Goal: Book appointment/travel/reservation

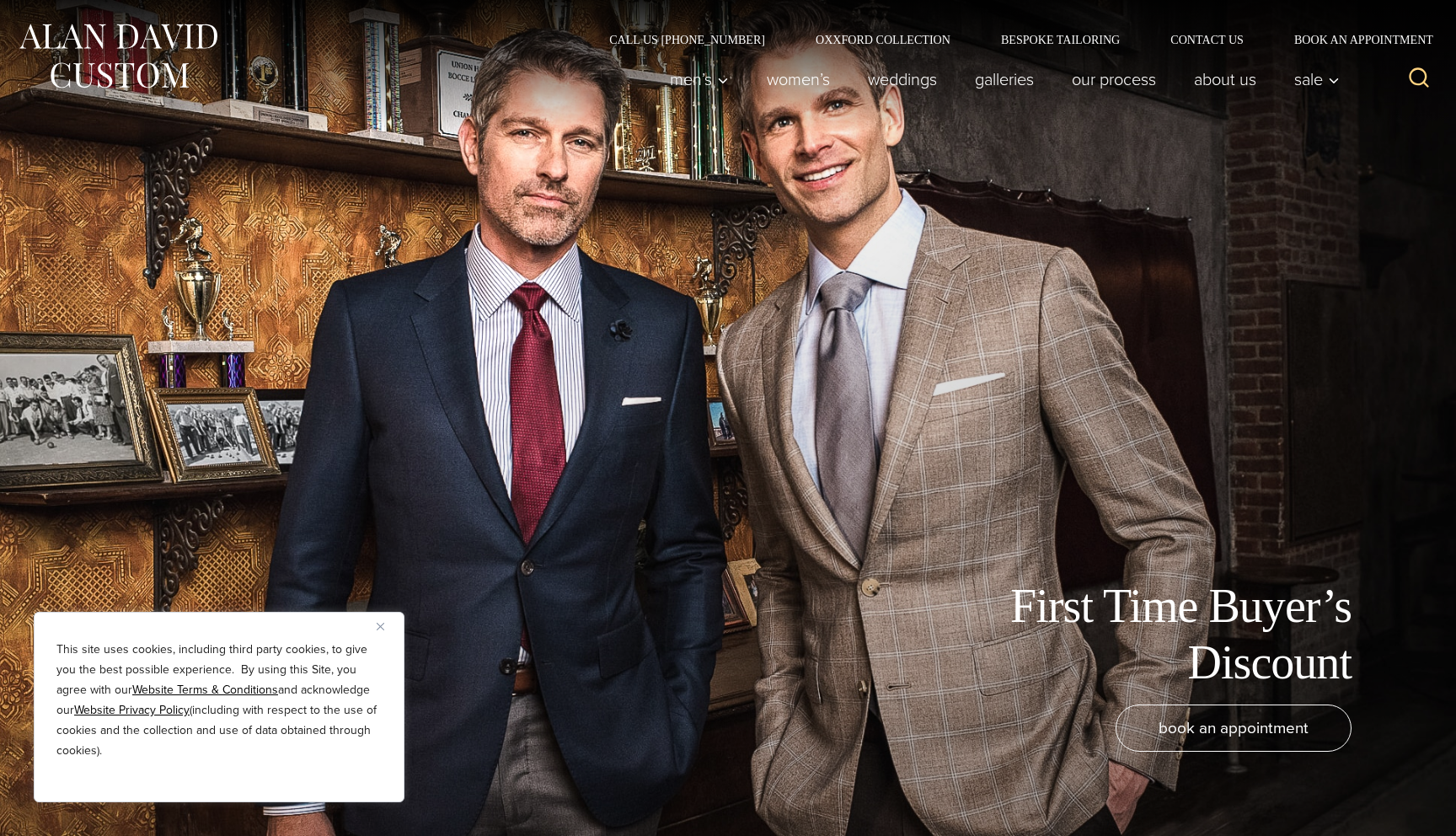
scroll to position [38, 0]
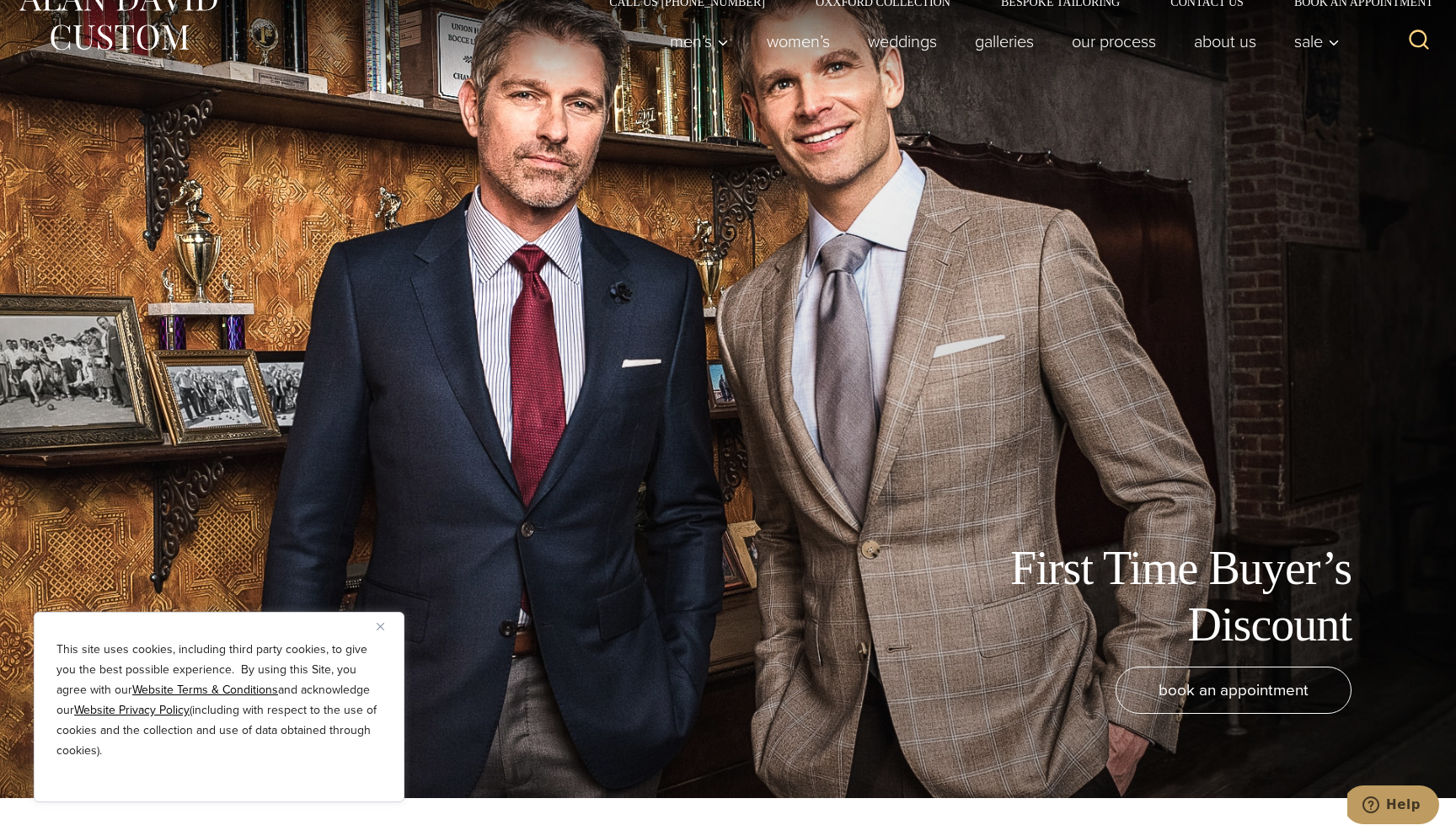
click at [383, 618] on button "Close" at bounding box center [387, 626] width 20 height 20
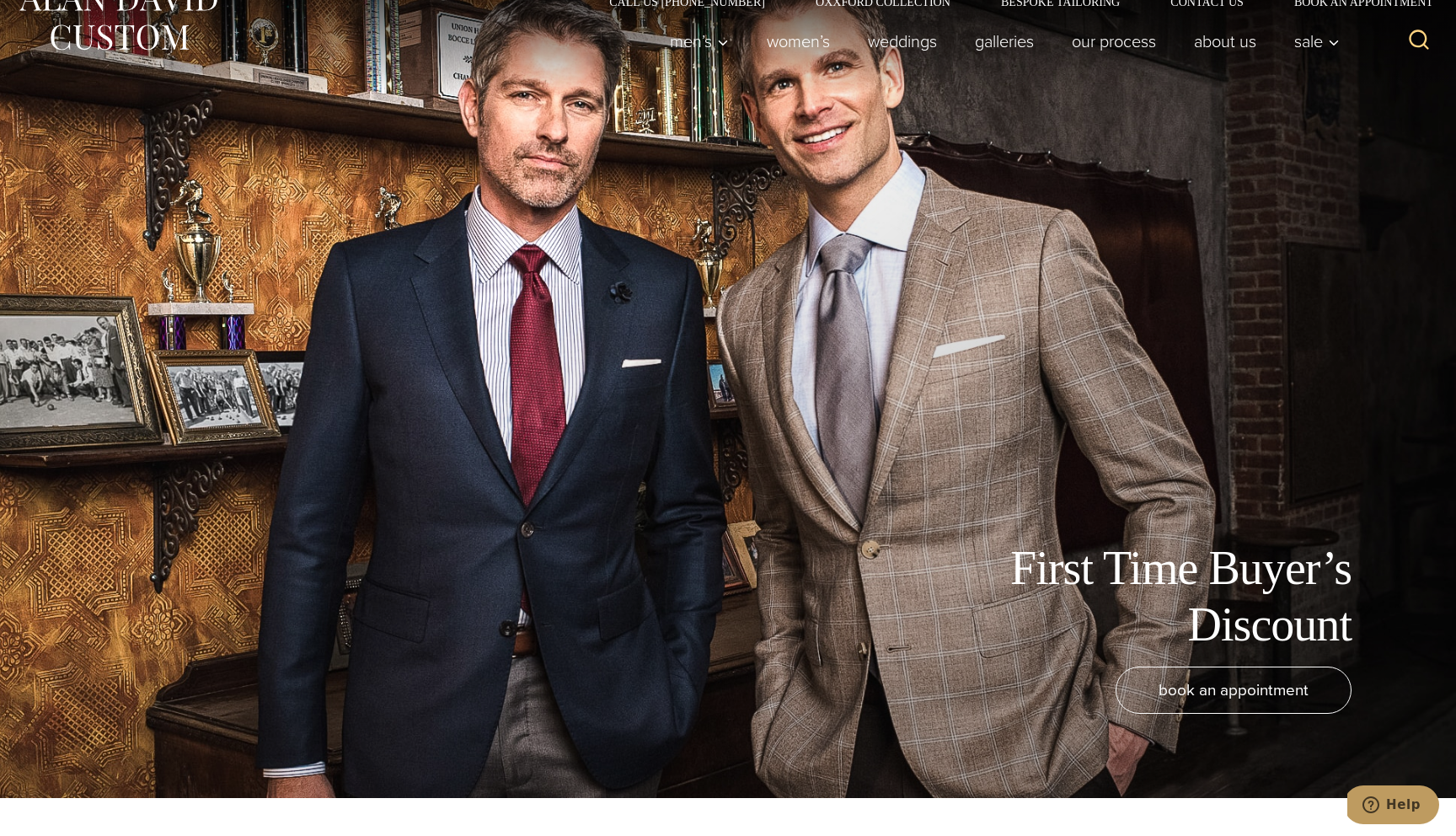
scroll to position [0, 0]
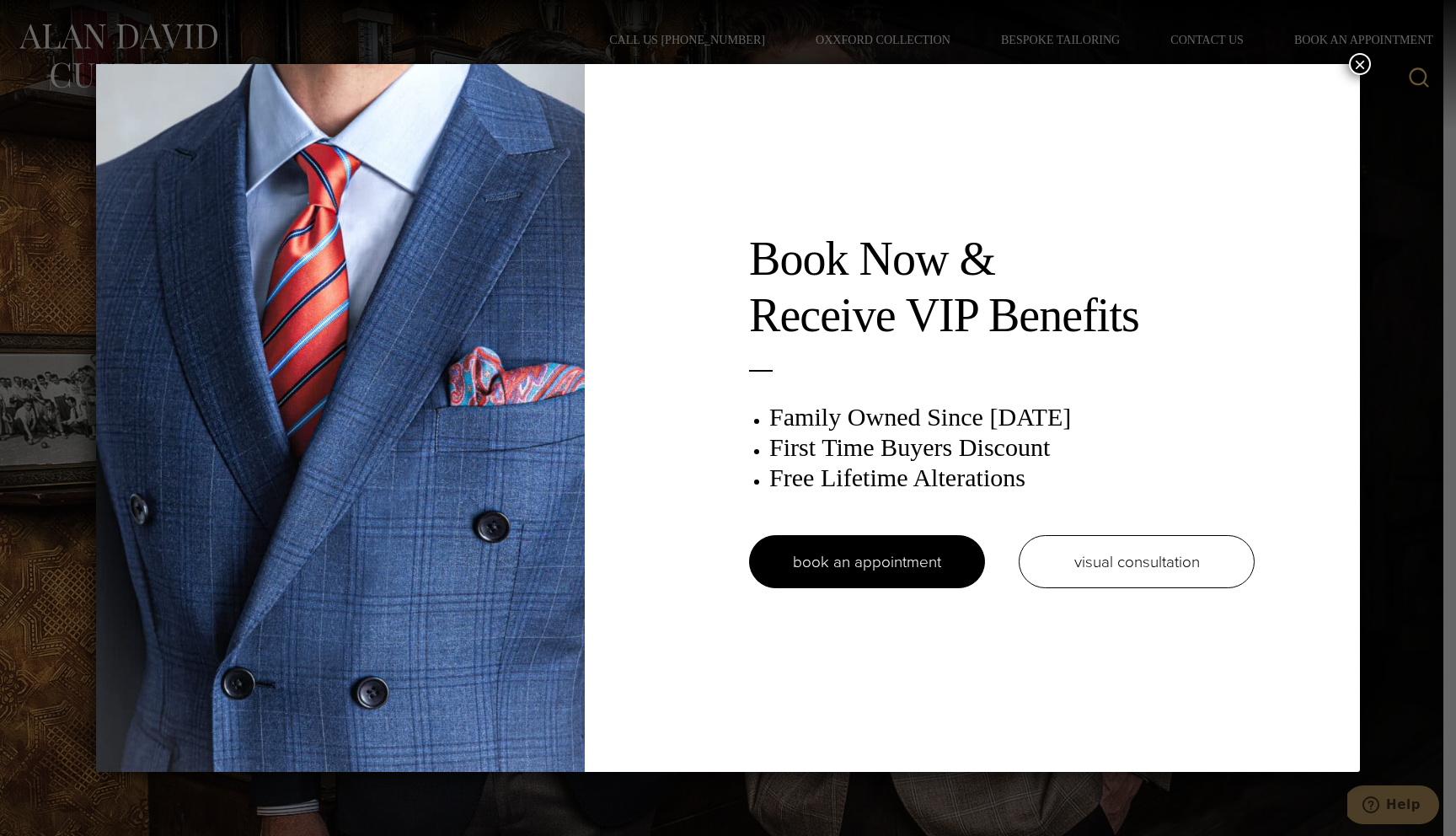
click at [1358, 66] on button "×" at bounding box center [1360, 64] width 22 height 22
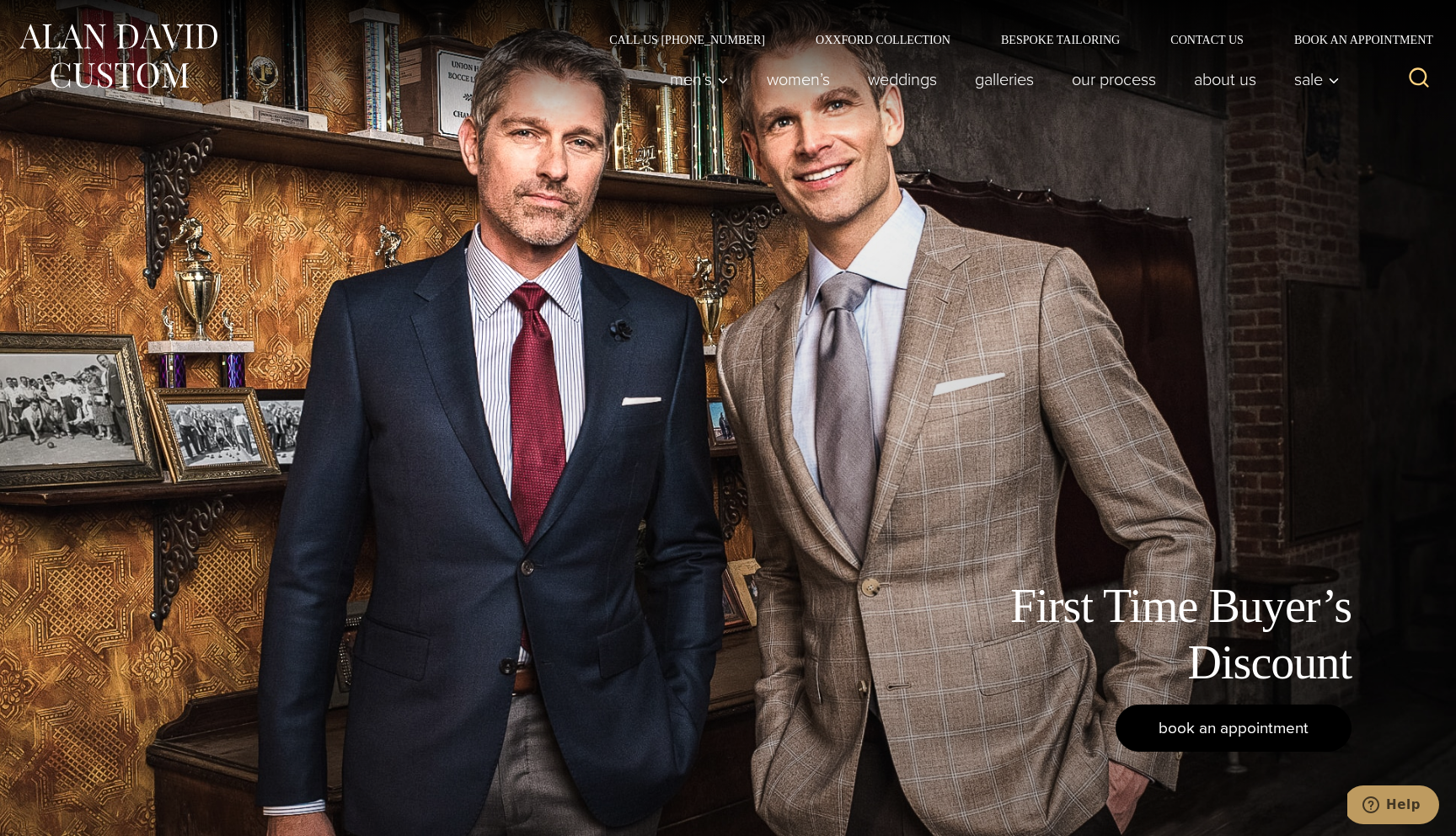
click at [1160, 742] on link "book an appointment" at bounding box center [1233, 727] width 236 height 47
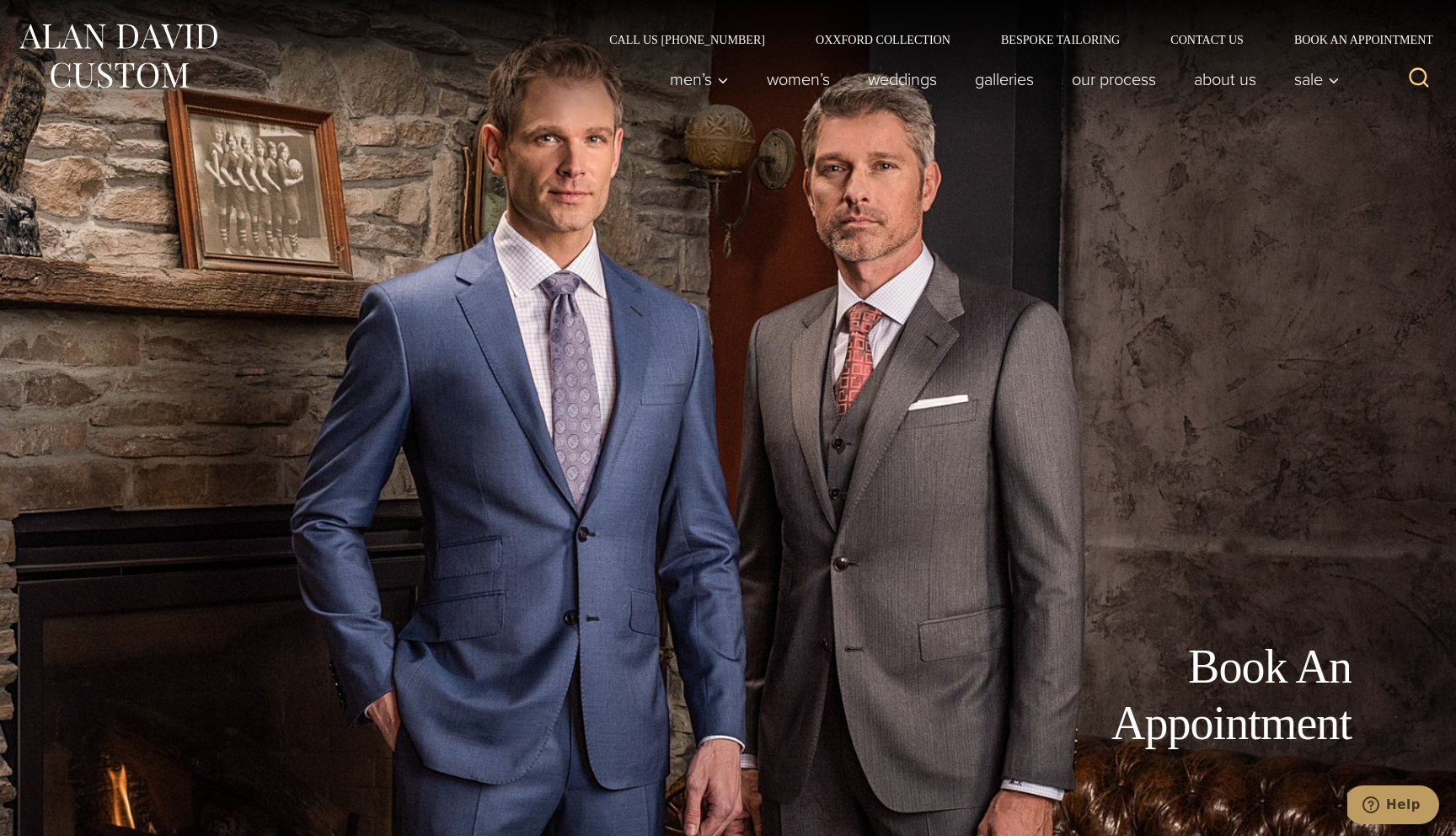
scroll to position [4, 0]
